Goal: Information Seeking & Learning: Learn about a topic

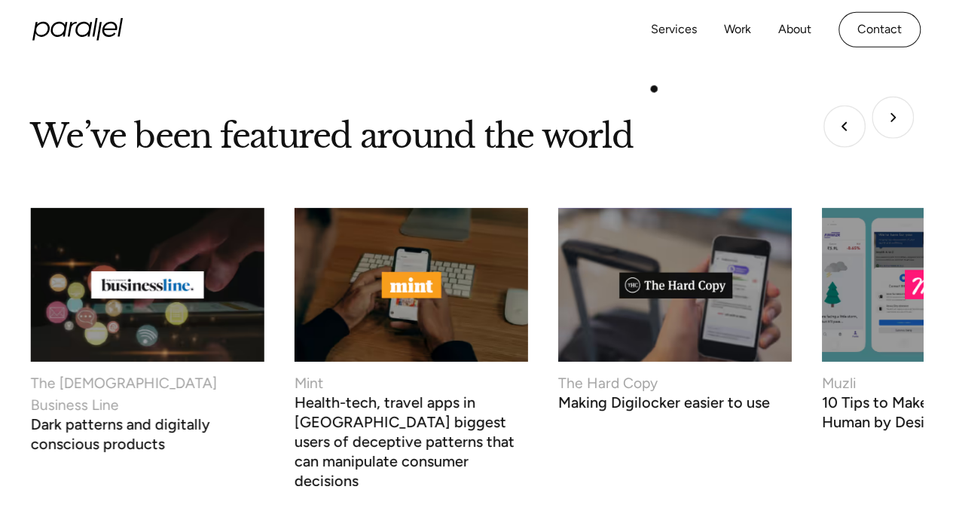
scroll to position [5195, 0]
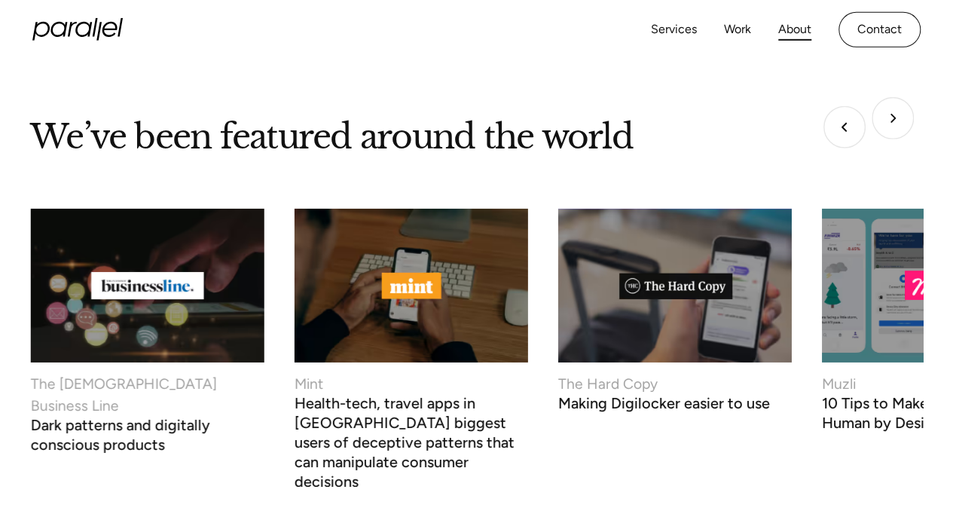
click at [797, 25] on link "About" at bounding box center [794, 30] width 33 height 22
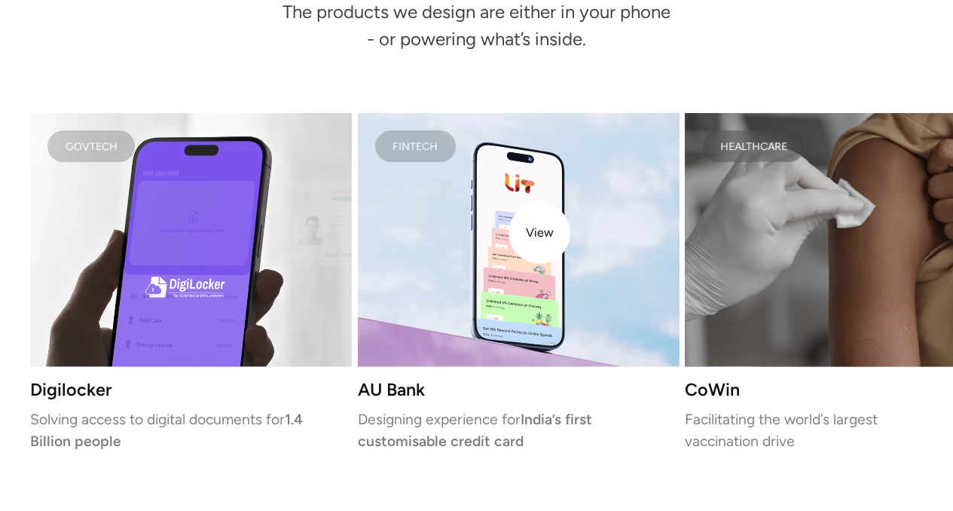
scroll to position [3021, 0]
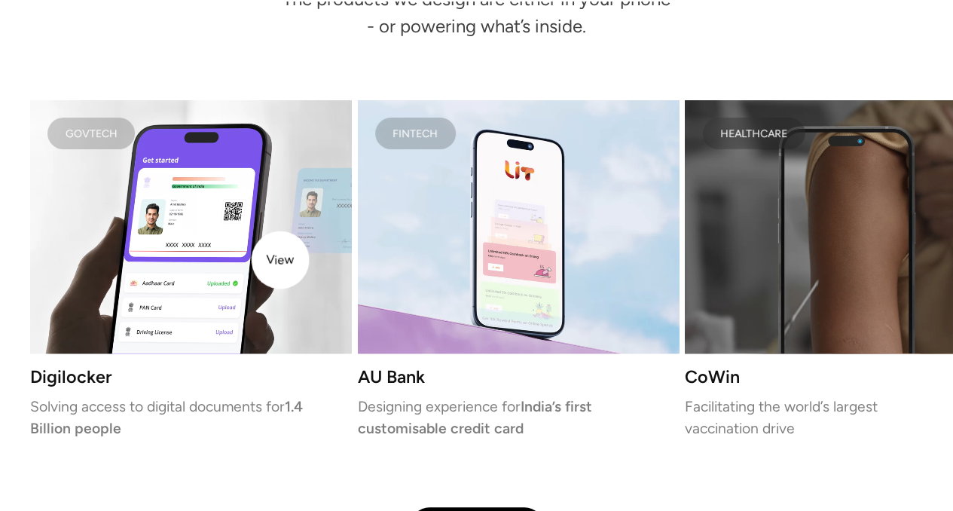
click at [280, 260] on video at bounding box center [190, 226] width 321 height 253
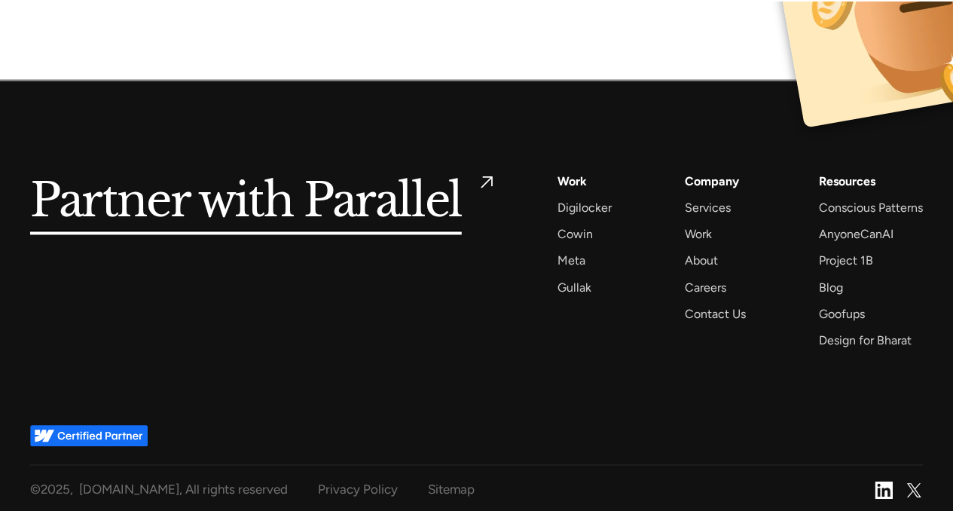
scroll to position [9584, 0]
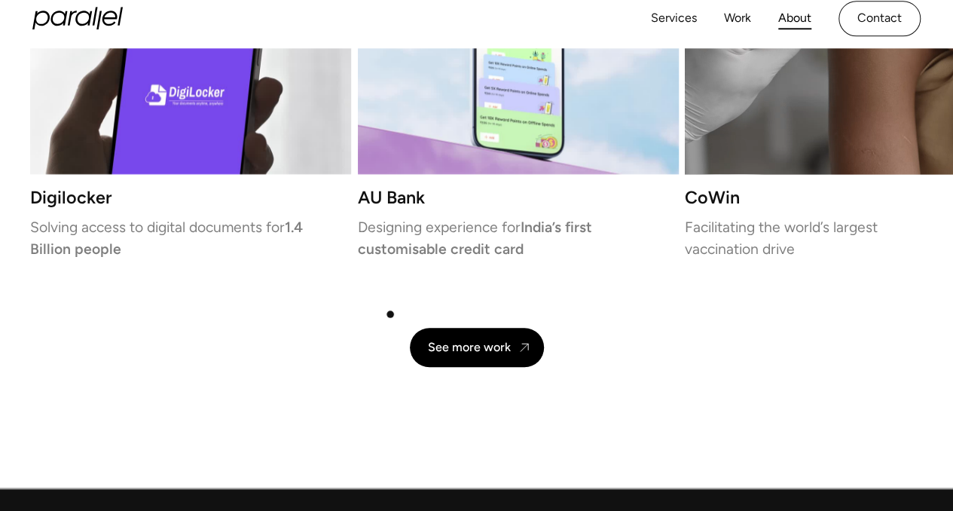
scroll to position [3192, 0]
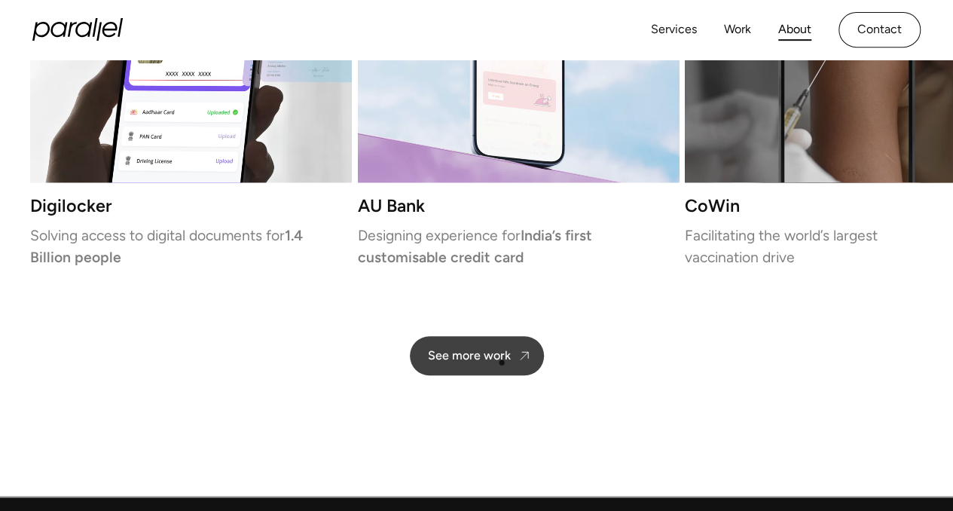
click at [502, 362] on link "See more work" at bounding box center [477, 355] width 134 height 39
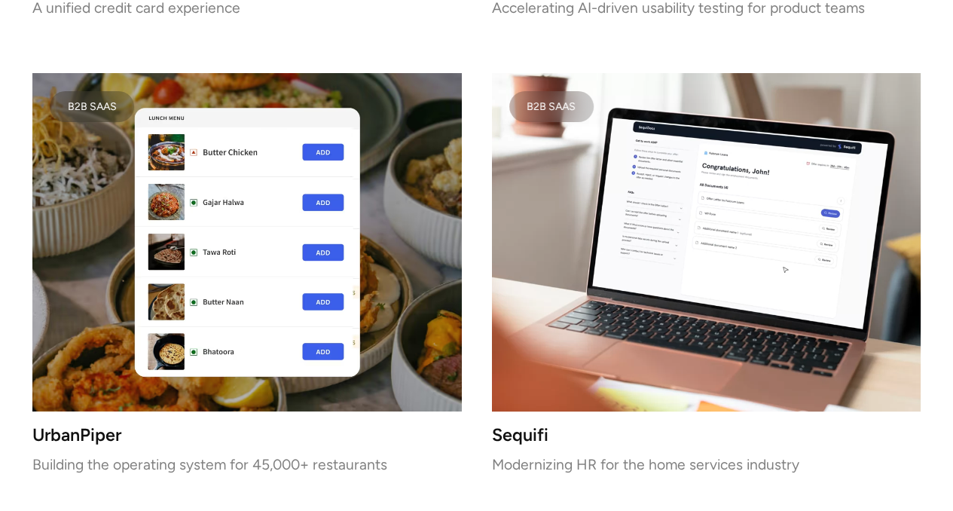
scroll to position [2757, 0]
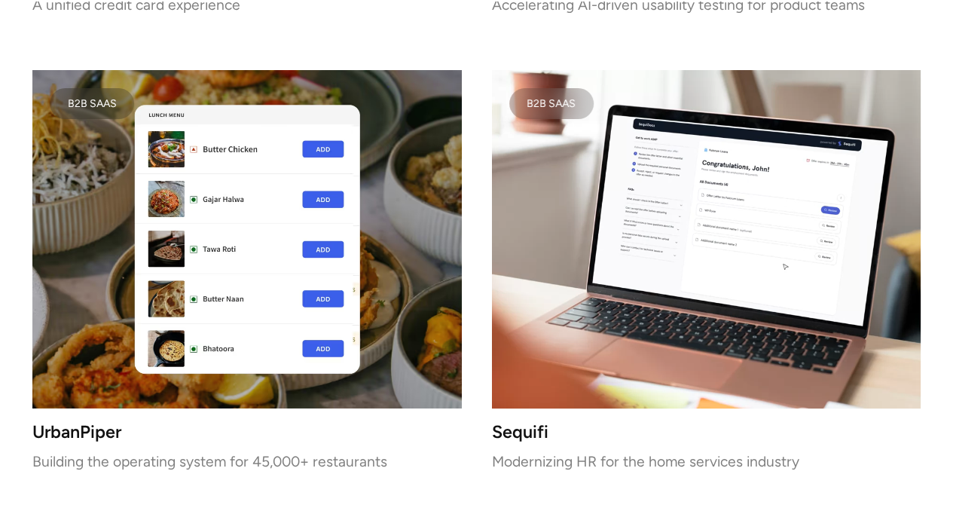
click at [566, 239] on video at bounding box center [706, 239] width 429 height 338
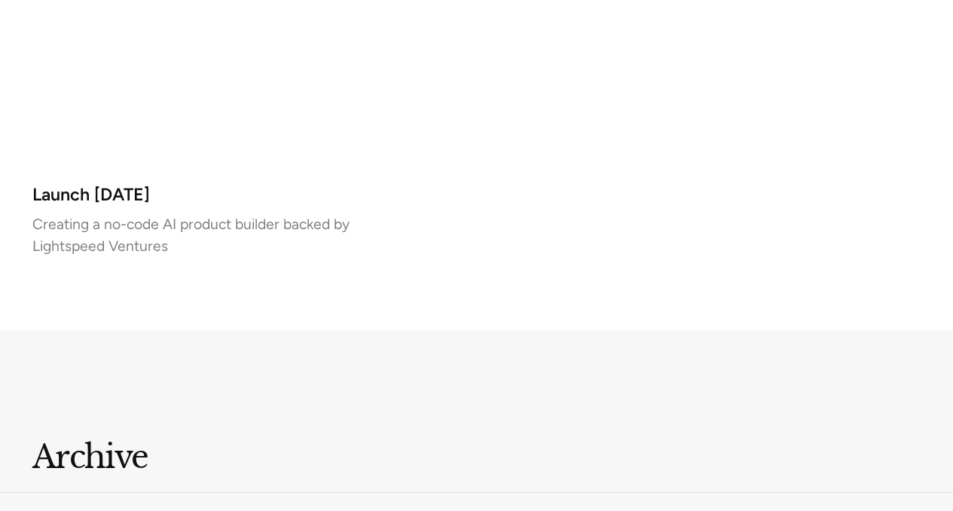
scroll to position [8099, 0]
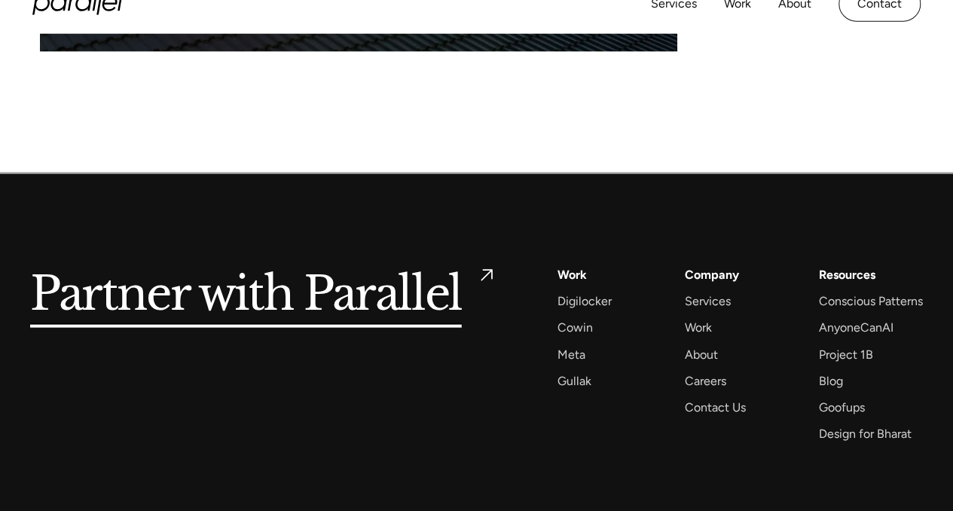
scroll to position [7117, 0]
